Goal: Information Seeking & Learning: Learn about a topic

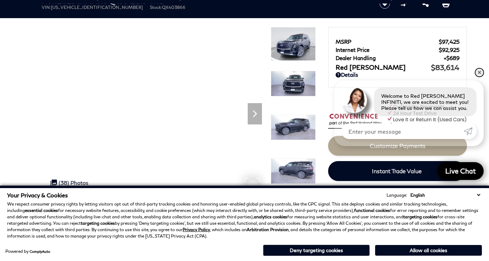
click at [481, 70] on link "✕" at bounding box center [479, 72] width 9 height 9
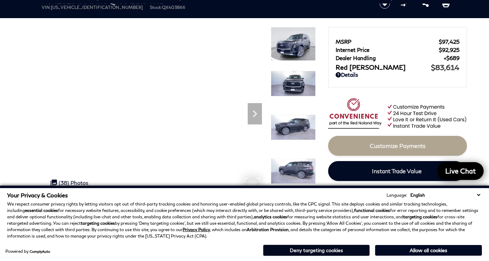
click at [313, 252] on button "Deny targeting cookies" at bounding box center [316, 250] width 107 height 11
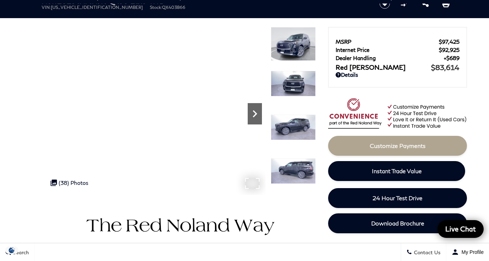
click at [256, 111] on icon "Next" at bounding box center [255, 114] width 14 height 14
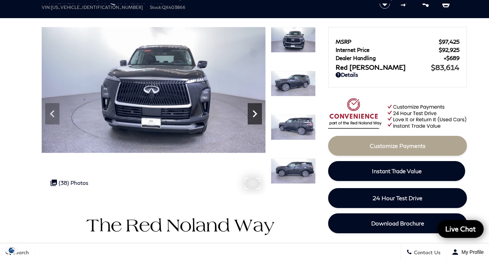
click at [256, 111] on icon "Next" at bounding box center [255, 114] width 14 height 14
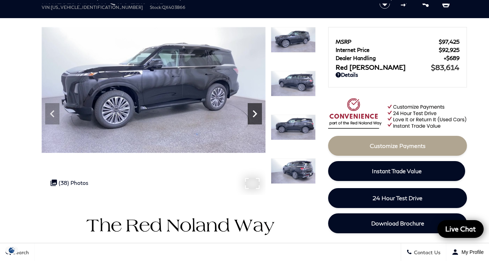
click at [256, 111] on icon "Next" at bounding box center [255, 114] width 14 height 14
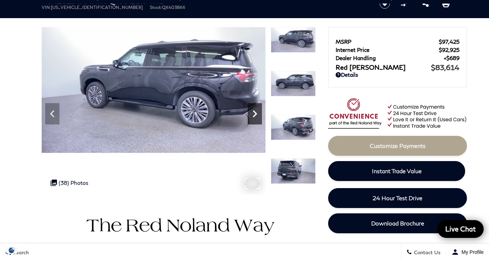
click at [256, 111] on icon "Next" at bounding box center [255, 114] width 14 height 14
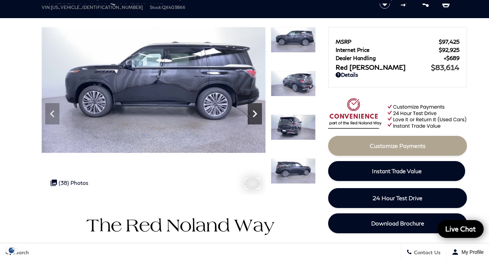
click at [256, 111] on icon "Next" at bounding box center [255, 114] width 14 height 14
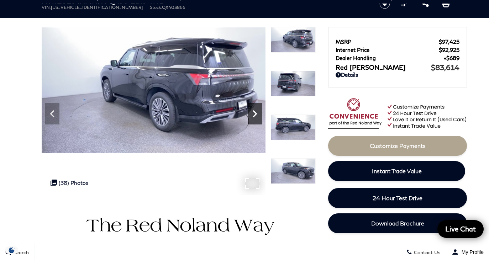
click at [256, 111] on icon "Next" at bounding box center [255, 114] width 14 height 14
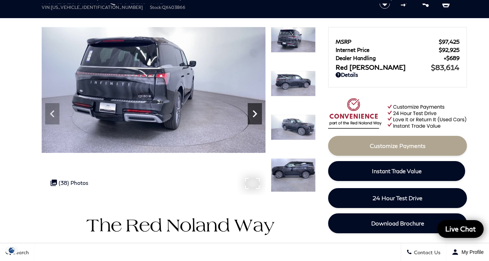
click at [256, 111] on icon "Next" at bounding box center [255, 114] width 14 height 14
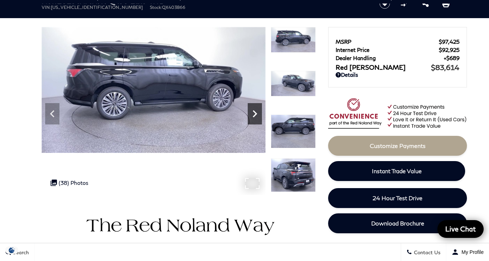
click at [256, 111] on icon "Next" at bounding box center [255, 114] width 14 height 14
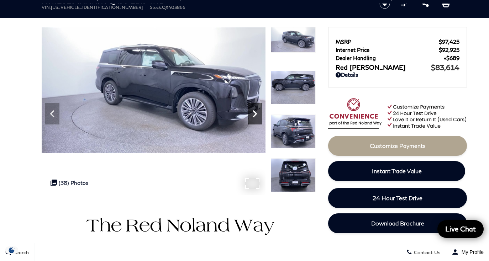
click at [256, 111] on icon "Next" at bounding box center [255, 114] width 14 height 14
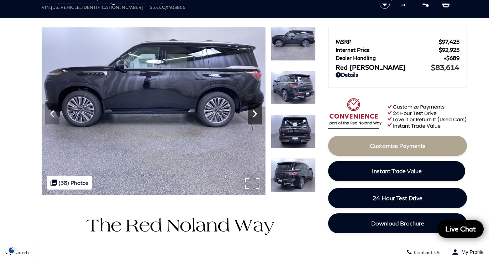
click at [256, 111] on icon "Next" at bounding box center [255, 114] width 14 height 14
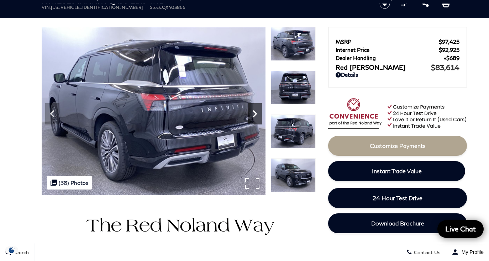
click at [256, 111] on icon "Next" at bounding box center [255, 114] width 14 height 14
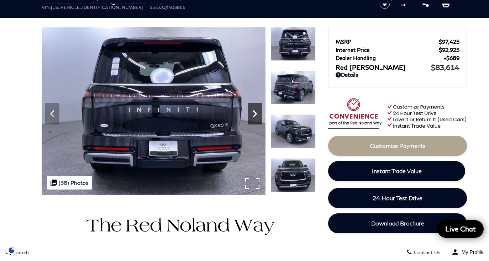
click at [256, 111] on icon "Next" at bounding box center [255, 114] width 14 height 14
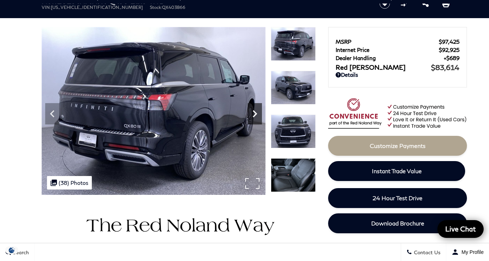
click at [256, 111] on icon "Next" at bounding box center [255, 114] width 14 height 14
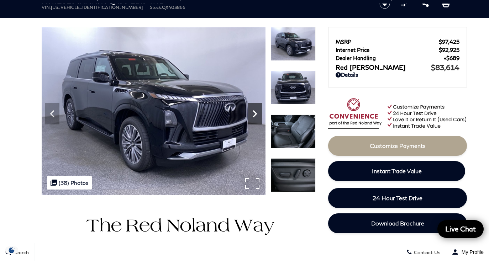
click at [256, 111] on icon "Next" at bounding box center [255, 114] width 14 height 14
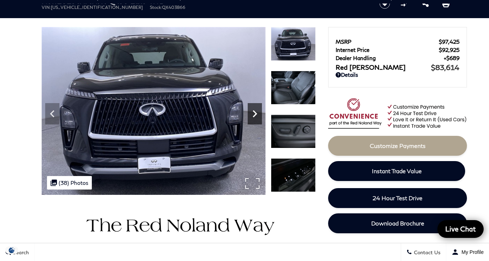
click at [256, 111] on icon "Next" at bounding box center [255, 114] width 14 height 14
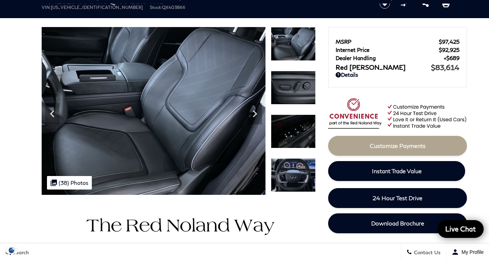
click at [179, 114] on img at bounding box center [154, 111] width 224 height 168
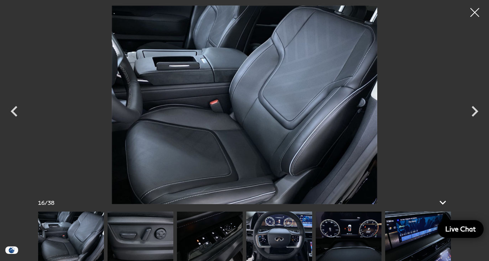
scroll to position [37, 0]
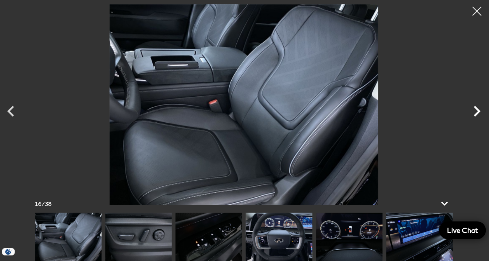
click at [471, 106] on icon "Next" at bounding box center [474, 111] width 7 height 11
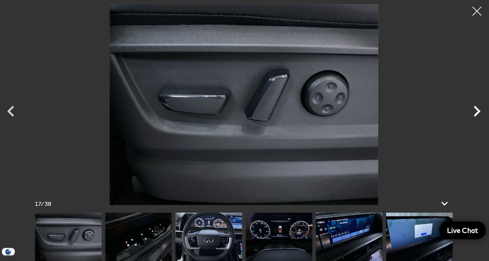
click at [471, 106] on icon "Next" at bounding box center [474, 111] width 7 height 11
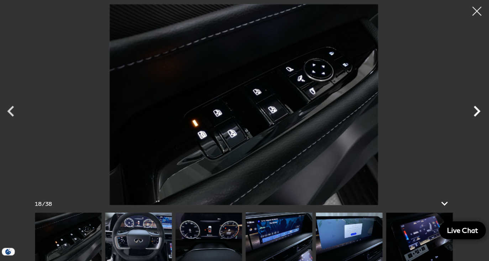
click at [471, 106] on icon "Next" at bounding box center [474, 111] width 7 height 11
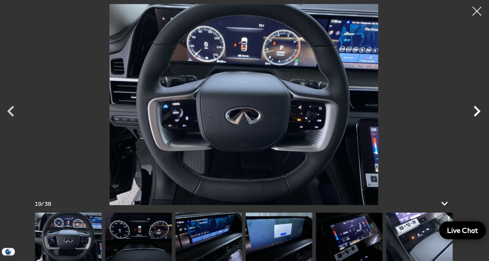
click at [471, 106] on icon "Next" at bounding box center [474, 111] width 7 height 11
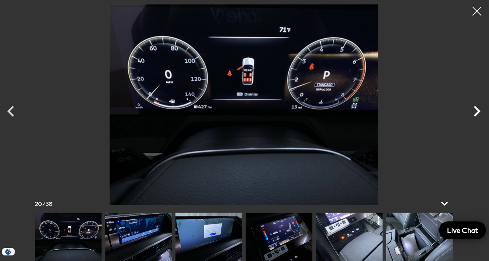
click at [471, 106] on icon "Next" at bounding box center [474, 111] width 7 height 11
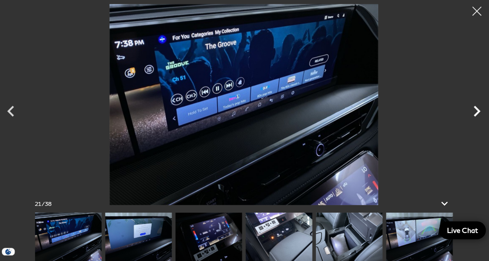
click at [471, 106] on icon "Next" at bounding box center [474, 111] width 7 height 11
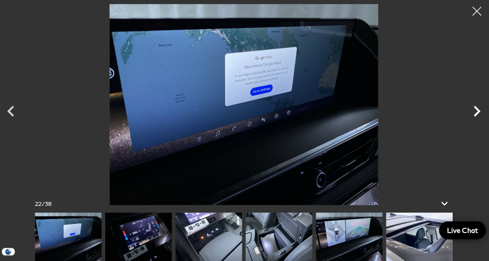
click at [471, 106] on icon "Next" at bounding box center [474, 111] width 7 height 11
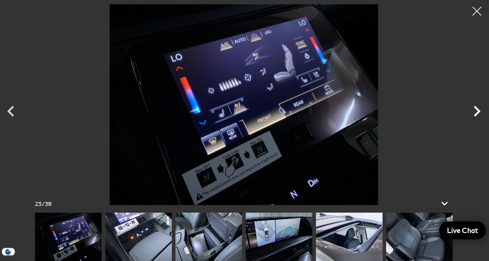
click at [471, 106] on icon "Next" at bounding box center [474, 111] width 7 height 11
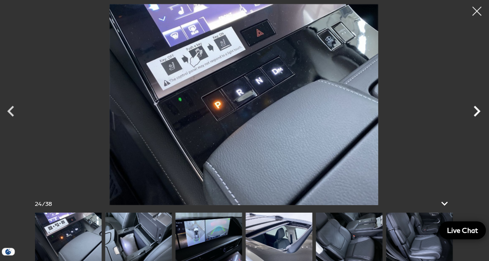
click at [471, 106] on icon "Next" at bounding box center [474, 111] width 7 height 11
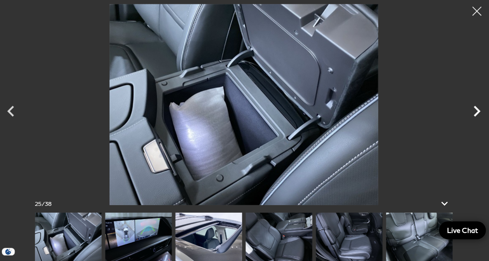
click at [471, 106] on icon "Next" at bounding box center [474, 111] width 7 height 11
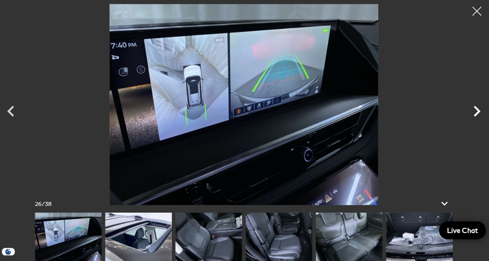
click at [471, 106] on icon "Next" at bounding box center [474, 111] width 7 height 11
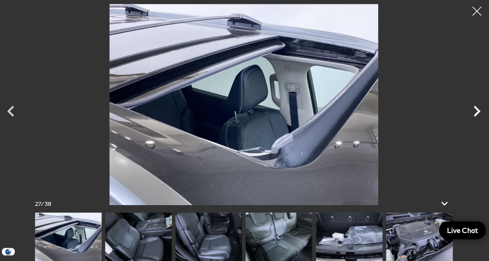
click at [471, 106] on icon "Next" at bounding box center [474, 111] width 7 height 11
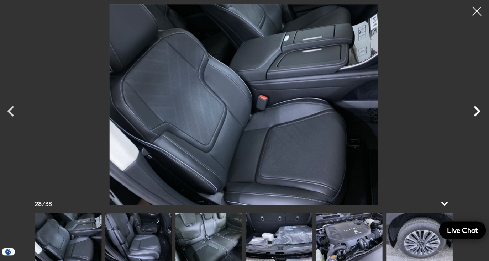
click at [471, 106] on icon "Next" at bounding box center [474, 111] width 7 height 11
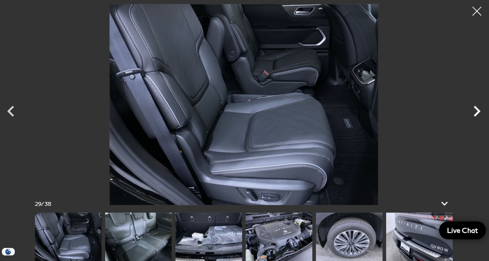
click at [471, 106] on icon "Next" at bounding box center [474, 111] width 7 height 11
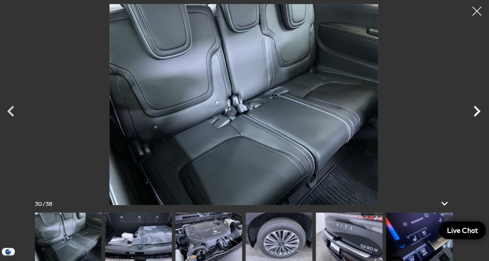
click at [471, 106] on icon "Next" at bounding box center [474, 111] width 7 height 11
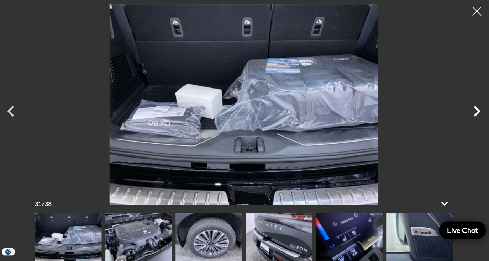
click at [471, 106] on icon "Next" at bounding box center [474, 111] width 7 height 11
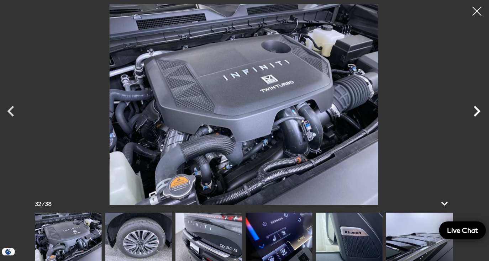
click at [471, 106] on icon "Next" at bounding box center [474, 111] width 7 height 11
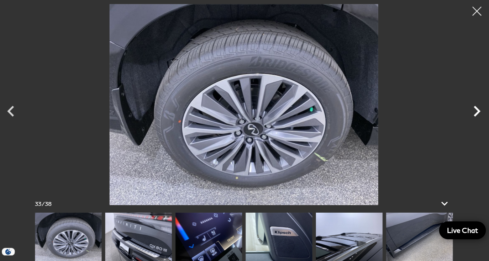
click at [471, 106] on icon "Next" at bounding box center [474, 111] width 7 height 11
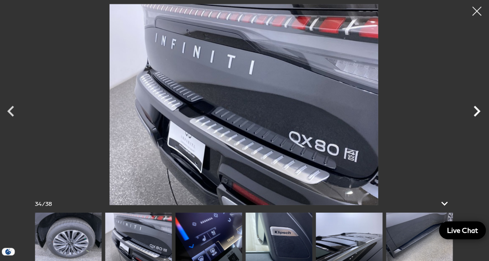
click at [471, 106] on icon "Next" at bounding box center [474, 111] width 7 height 11
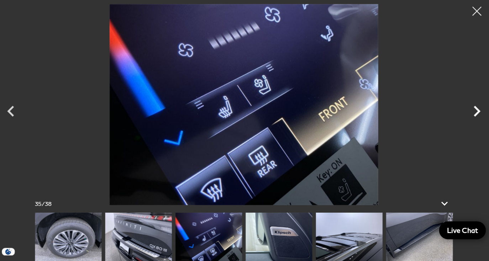
click at [471, 106] on icon "Next" at bounding box center [474, 111] width 7 height 11
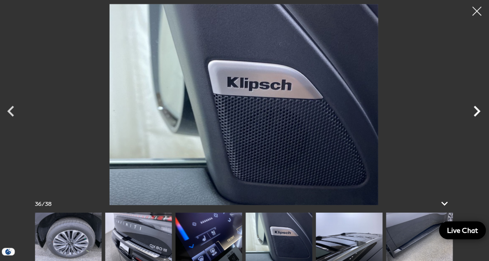
click at [471, 106] on icon "Next" at bounding box center [474, 111] width 7 height 11
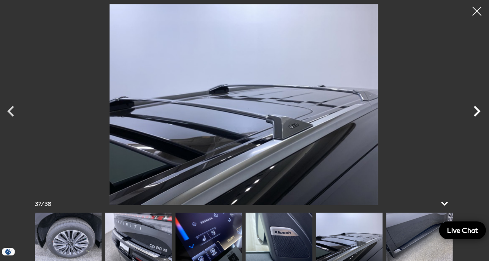
click at [471, 106] on icon "Next" at bounding box center [474, 111] width 7 height 11
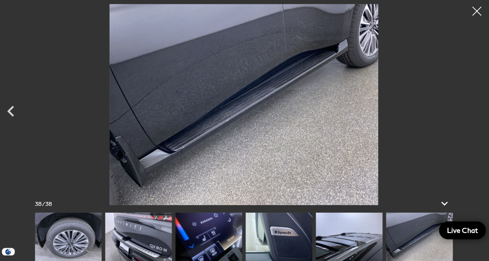
click at [469, 106] on div at bounding box center [244, 104] width 489 height 199
click at [468, 10] on div at bounding box center [474, 12] width 19 height 19
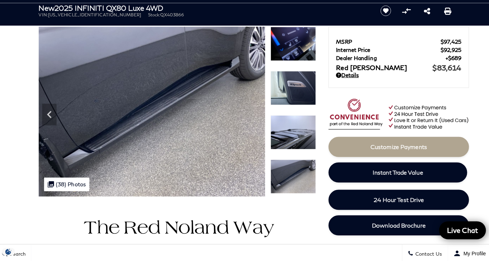
click at [347, 73] on link "Details" at bounding box center [398, 75] width 124 height 6
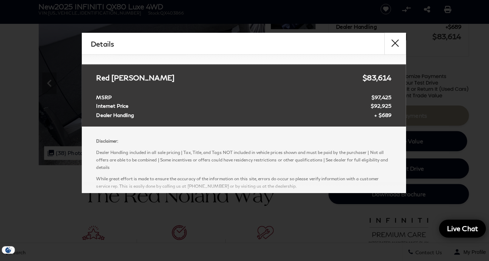
scroll to position [67, 0]
click at [388, 42] on button "close" at bounding box center [393, 46] width 21 height 21
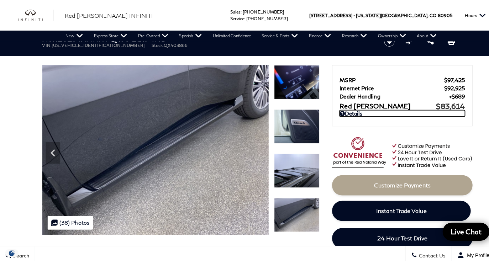
scroll to position [0, 0]
